Goal: Information Seeking & Learning: Learn about a topic

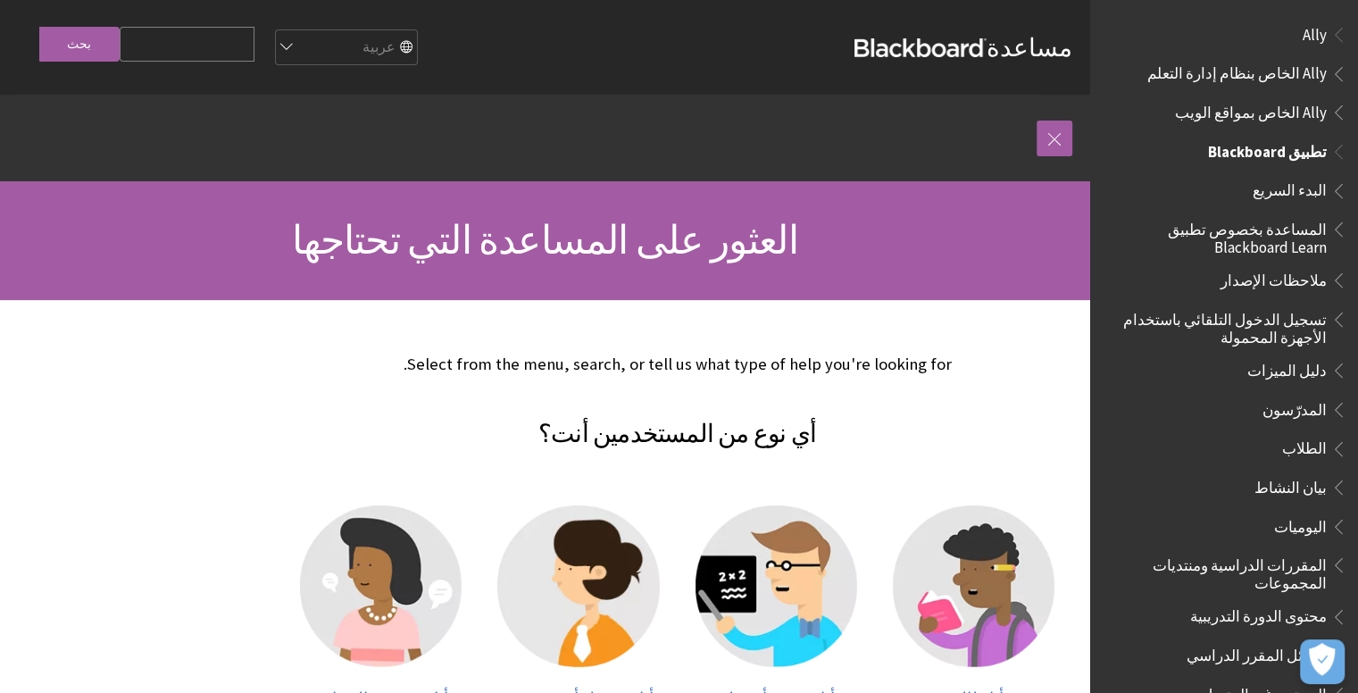
click at [1300, 439] on span "الطلاب" at bounding box center [1304, 446] width 45 height 24
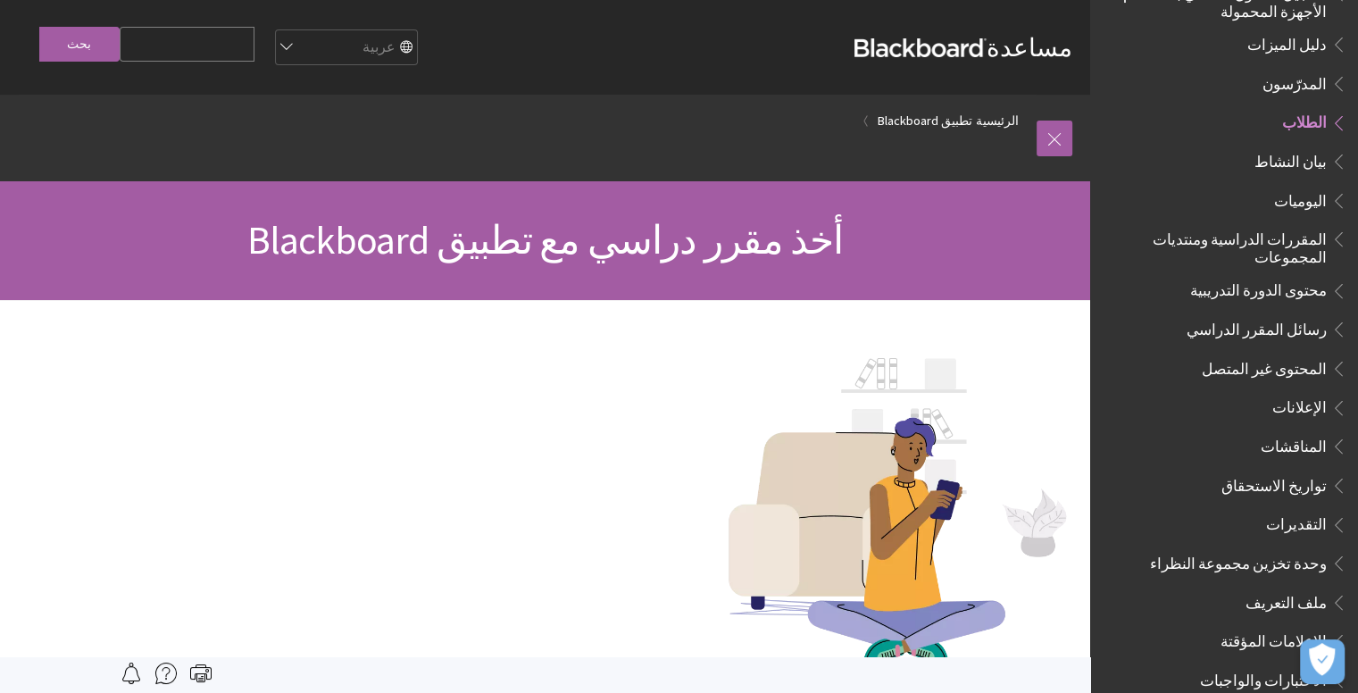
scroll to position [327, 0]
click at [1271, 226] on span "المقررات الدراسية ومنتديات المجموعات" at bounding box center [1219, 244] width 215 height 42
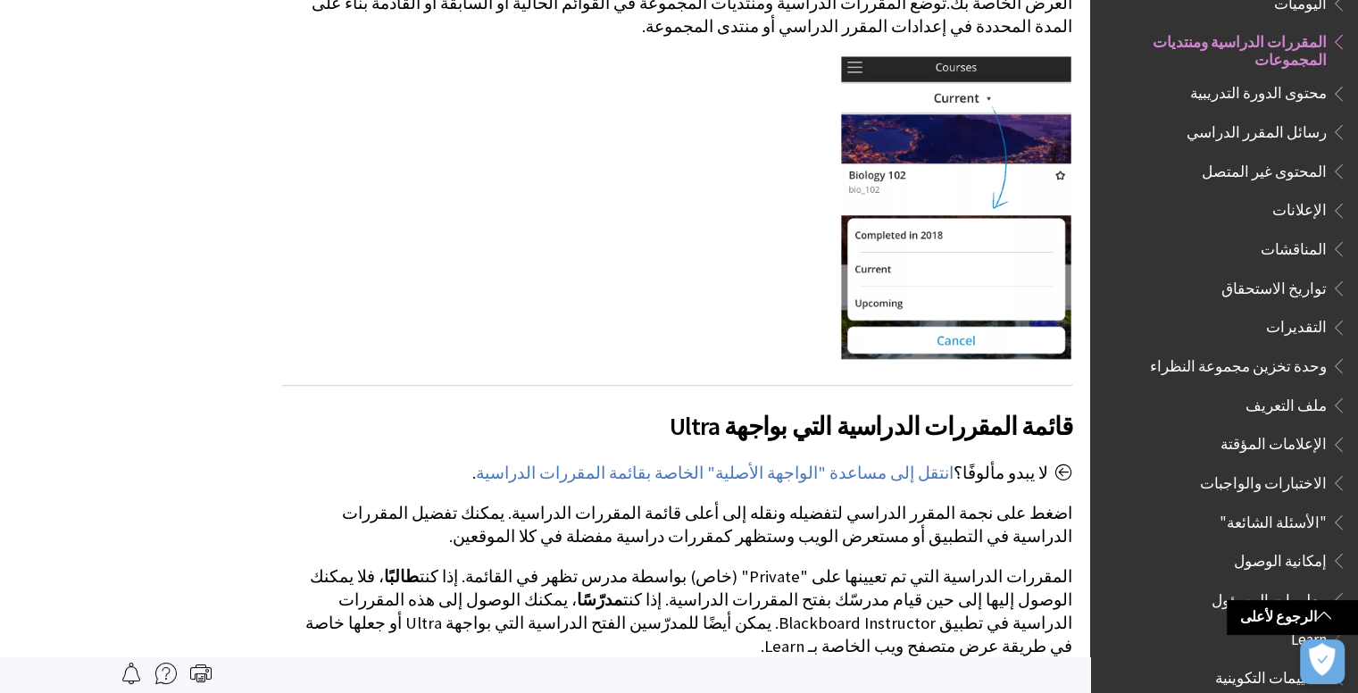
scroll to position [1544, 0]
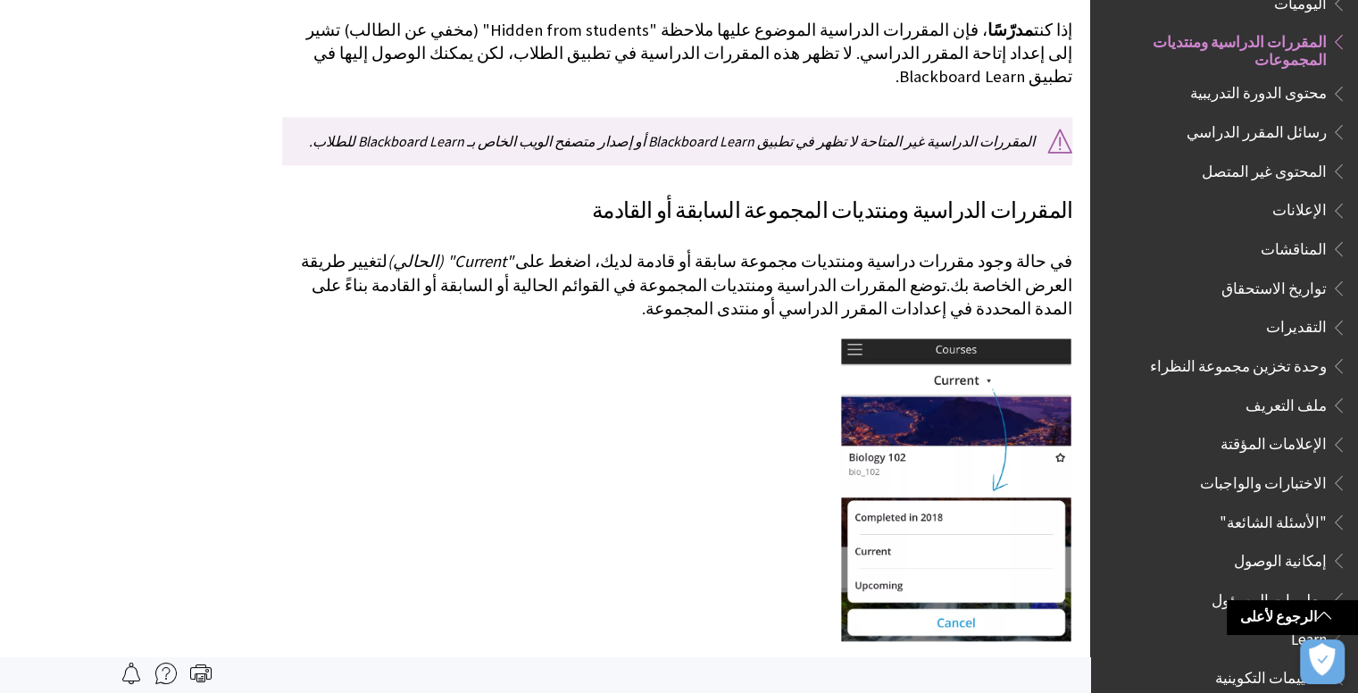
click at [1221, 117] on span "رسائل المقرر الدراسي" at bounding box center [1257, 129] width 140 height 24
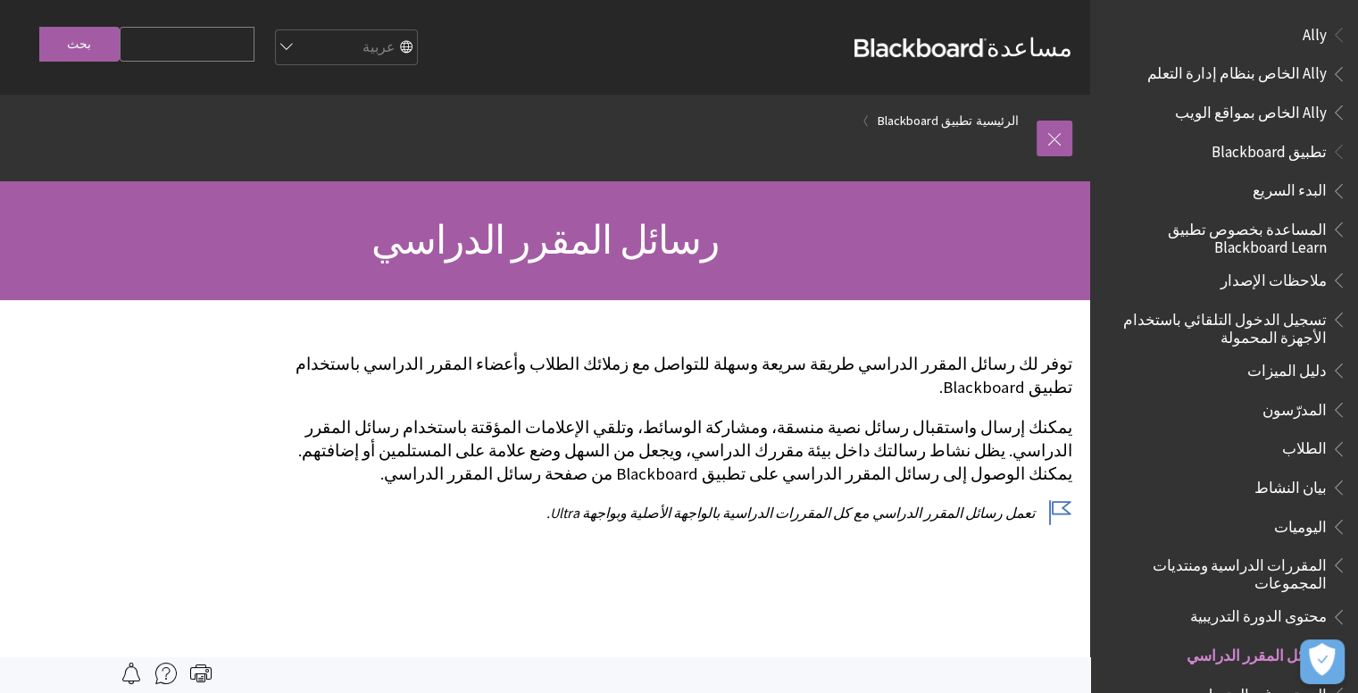
click at [1302, 413] on span "المدرّسون" at bounding box center [1295, 407] width 64 height 24
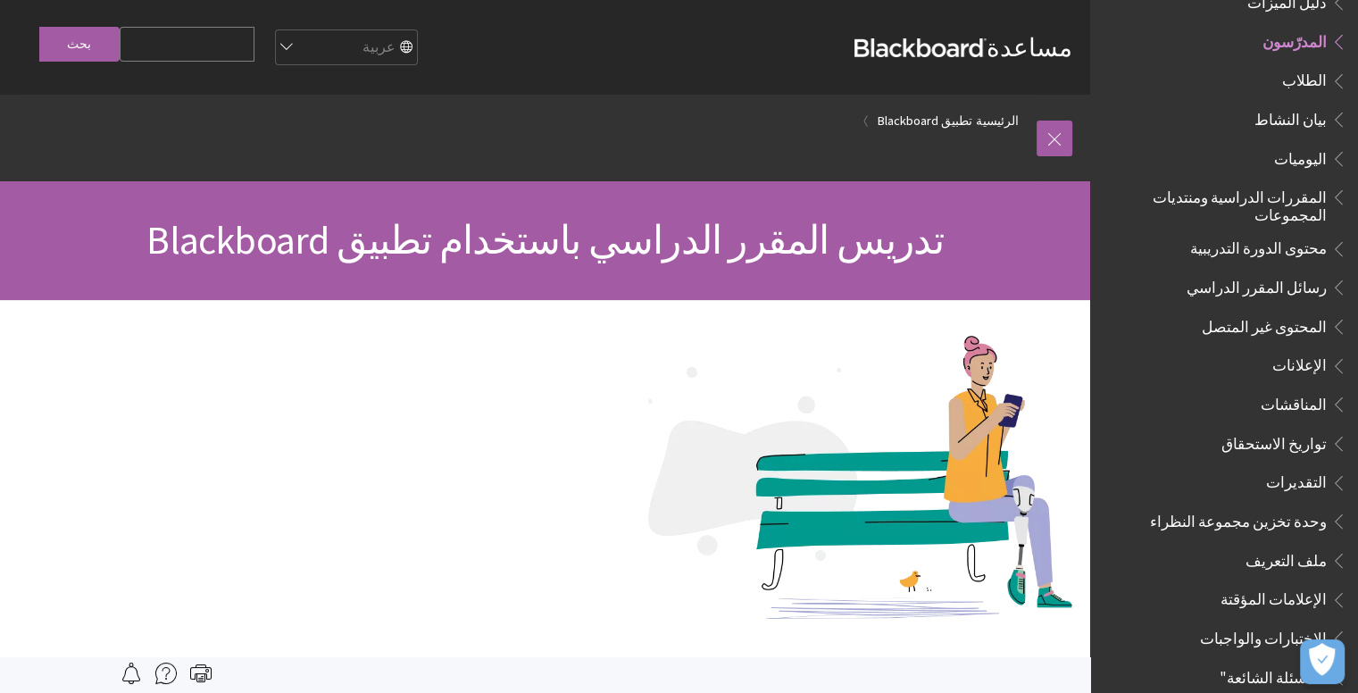
click at [1261, 364] on span "الإعلانات" at bounding box center [1229, 366] width 238 height 30
